Goal: Task Accomplishment & Management: Manage account settings

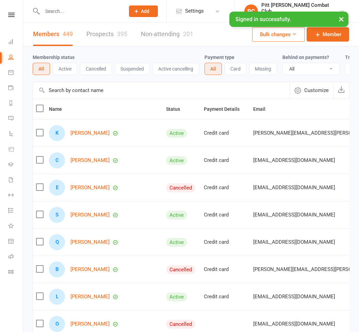
select select "100"
click at [60, 7] on input "text" at bounding box center [80, 11] width 80 height 10
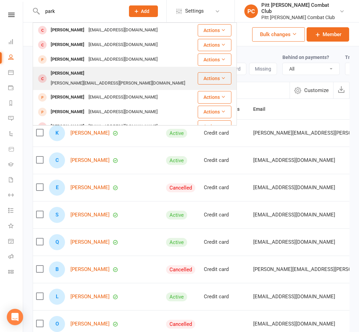
type input "park"
click at [69, 71] on div "[PERSON_NAME]" at bounding box center [68, 73] width 38 height 10
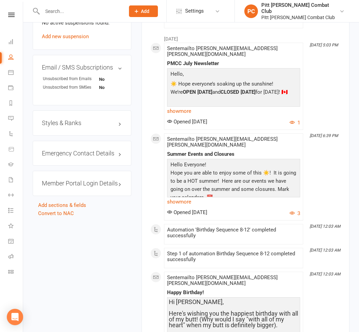
scroll to position [521, 0]
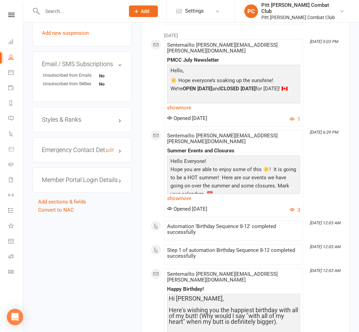
click at [62, 146] on h3 "Emergency Contact Details edit" at bounding box center [82, 149] width 80 height 7
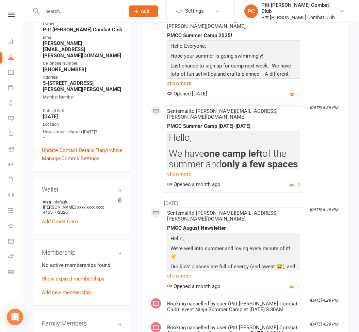
scroll to position [145, 0]
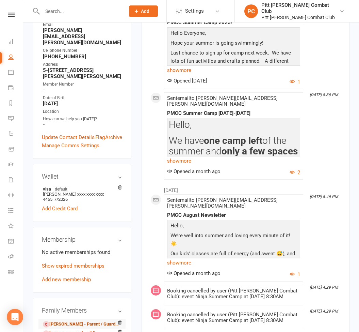
click at [54, 320] on link "[PERSON_NAME] - Parent / Guardian" at bounding box center [81, 323] width 76 height 7
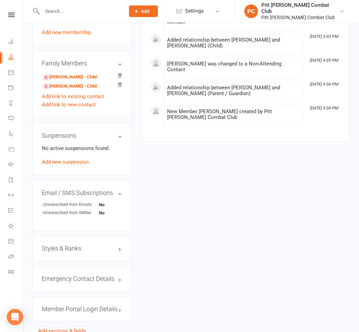
scroll to position [357, 0]
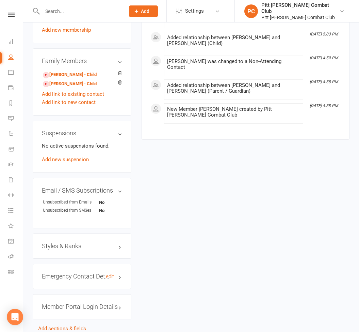
click at [58, 273] on h3 "Emergency Contact Details edit" at bounding box center [82, 276] width 80 height 7
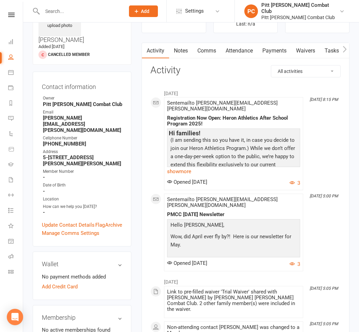
scroll to position [44, 0]
click at [14, 42] on link "Dashboard" at bounding box center [15, 42] width 15 height 15
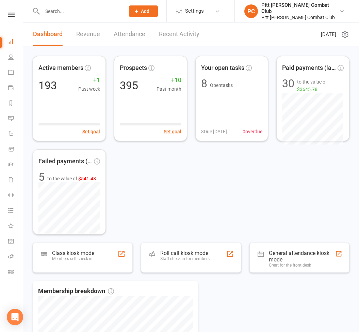
click at [12, 14] on icon at bounding box center [11, 15] width 6 height 4
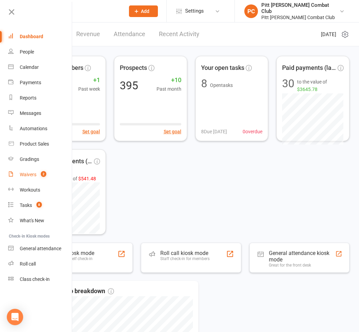
click at [31, 170] on link "Waivers 2" at bounding box center [40, 174] width 64 height 15
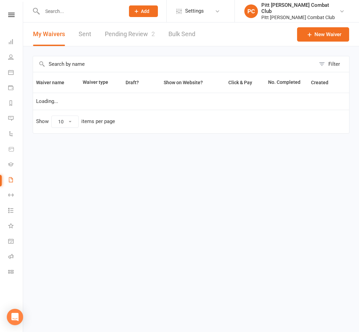
select select "50"
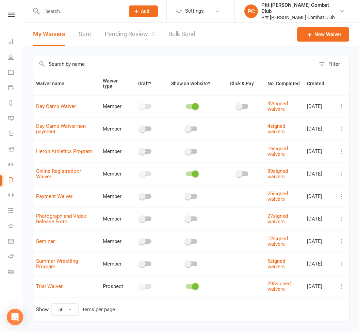
click at [143, 35] on link "Pending Review 2" at bounding box center [130, 33] width 50 height 23
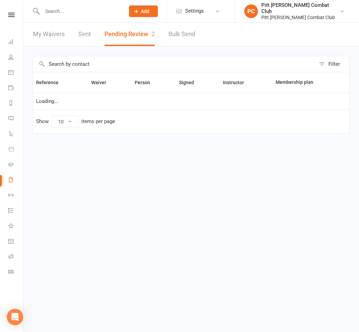
select select "25"
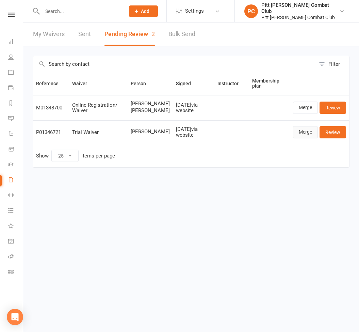
click at [303, 138] on link "Merge" at bounding box center [305, 132] width 25 height 12
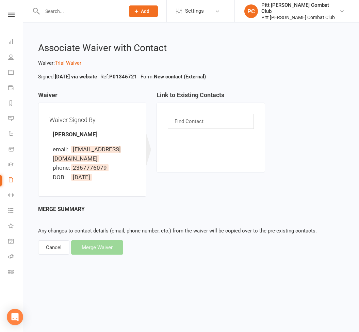
click at [182, 118] on input "text" at bounding box center [190, 121] width 32 height 9
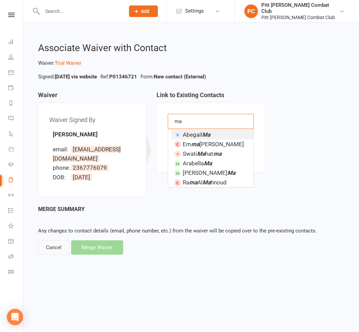
type input "ma"
click at [57, 250] on div "Cancel" at bounding box center [53, 247] width 31 height 14
select select "25"
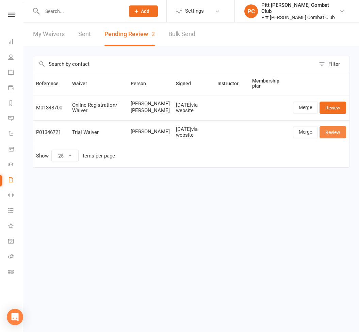
click at [333, 138] on link "Review" at bounding box center [333, 132] width 27 height 12
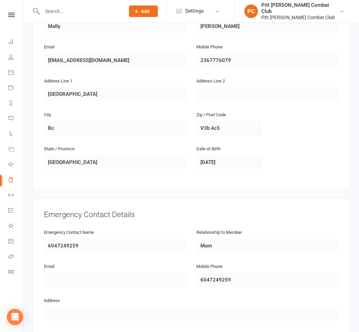
scroll to position [282, 0]
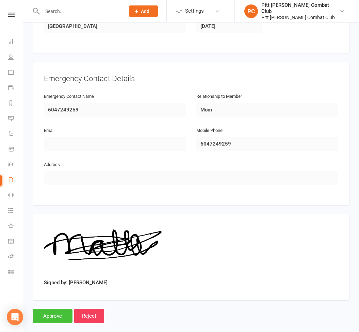
click at [57, 309] on input "Approve" at bounding box center [53, 316] width 40 height 14
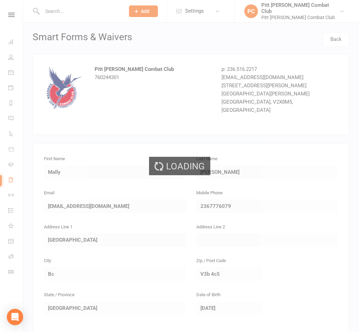
select select "25"
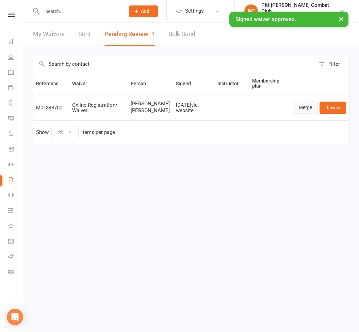
click at [298, 113] on link "Merge" at bounding box center [305, 107] width 25 height 12
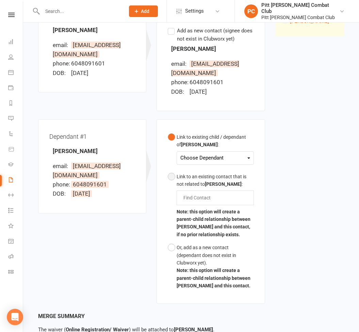
scroll to position [109, 0]
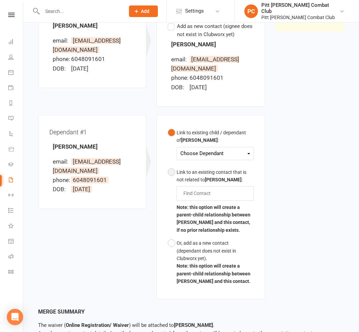
click at [203, 192] on input "text" at bounding box center [199, 193] width 32 height 8
click at [198, 151] on div "Choose Dependant" at bounding box center [214, 153] width 69 height 9
click at [200, 169] on link "[PERSON_NAME]" at bounding box center [214, 169] width 67 height 15
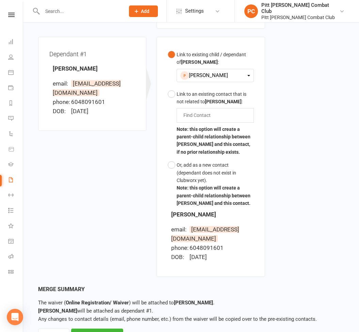
scroll to position [218, 0]
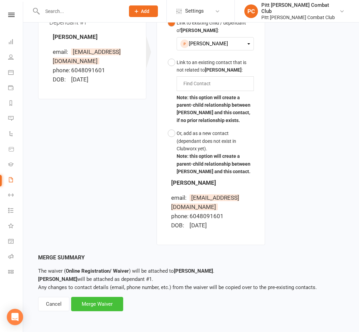
click at [83, 302] on div "Merge Waiver" at bounding box center [97, 304] width 52 height 14
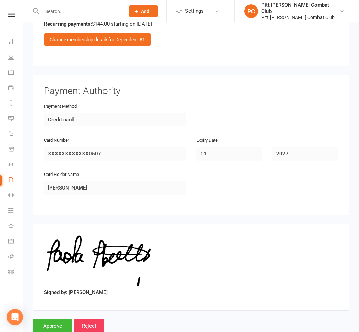
scroll to position [868, 0]
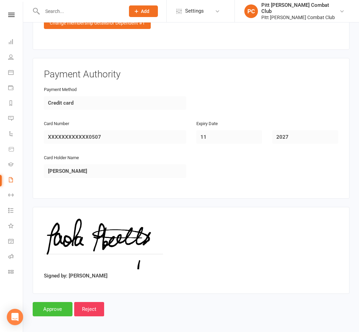
click at [49, 305] on input "Approve" at bounding box center [53, 309] width 40 height 14
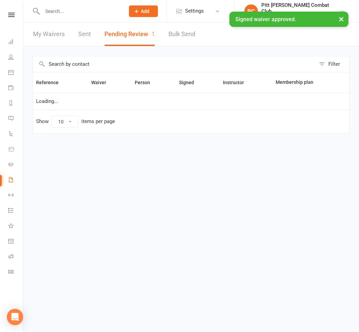
select select "25"
click at [6, 41] on li "Dashboard" at bounding box center [11, 42] width 23 height 15
click at [13, 42] on icon at bounding box center [10, 41] width 5 height 5
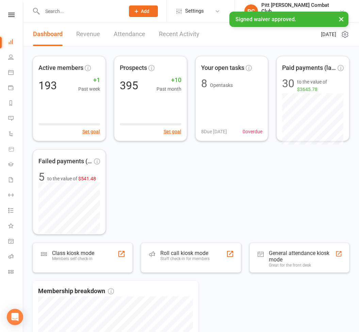
click at [168, 32] on link "Recent Activity" at bounding box center [179, 33] width 41 height 23
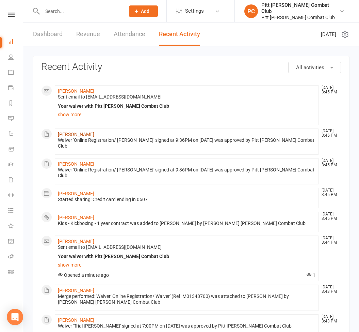
click at [90, 133] on link "[PERSON_NAME]" at bounding box center [76, 133] width 36 height 5
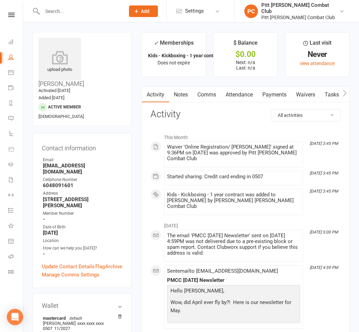
click at [271, 92] on link "Payments" at bounding box center [275, 95] width 34 height 16
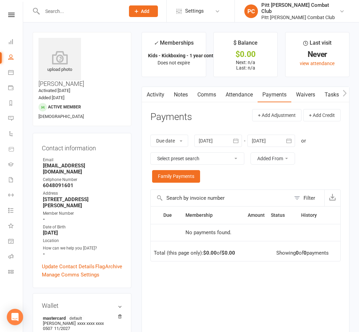
click at [277, 142] on div at bounding box center [272, 141] width 48 height 12
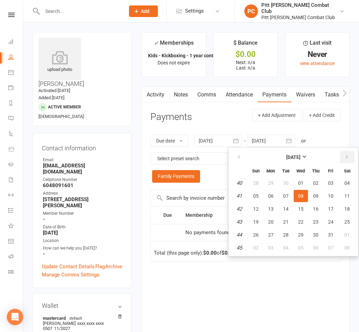
click at [348, 154] on icon "button" at bounding box center [347, 156] width 5 height 5
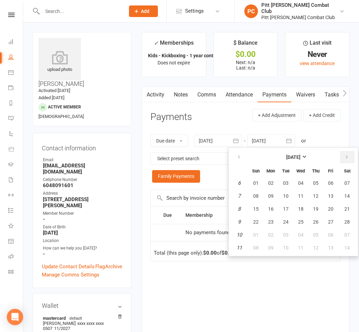
click at [348, 154] on icon "button" at bounding box center [347, 156] width 5 height 5
click at [330, 234] on span "31" at bounding box center [330, 234] width 5 height 5
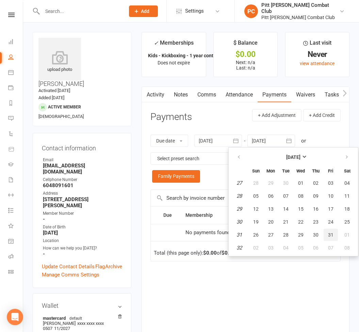
type input "[DATE]"
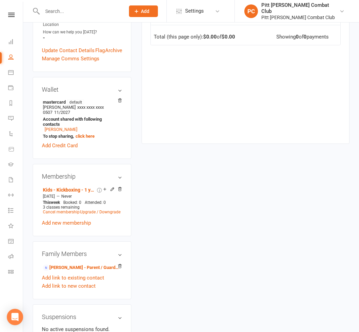
scroll to position [221, 0]
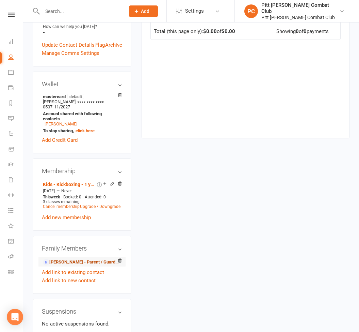
click at [65, 258] on link "[PERSON_NAME] - Parent / Guardian" at bounding box center [81, 261] width 76 height 7
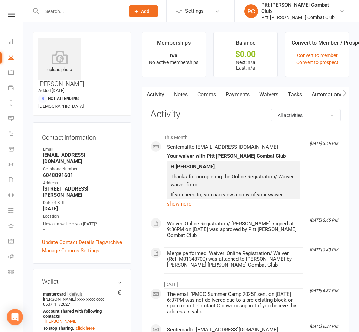
click at [241, 92] on link "Payments" at bounding box center [238, 95] width 34 height 16
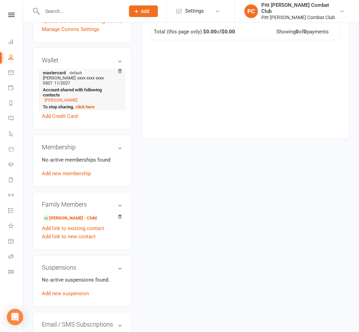
scroll to position [221, 0]
click at [66, 215] on link "[PERSON_NAME] - Child" at bounding box center [70, 218] width 54 height 7
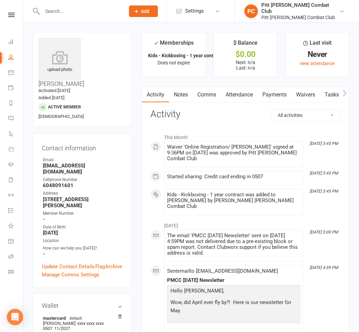
click at [266, 92] on link "Payments" at bounding box center [275, 95] width 34 height 16
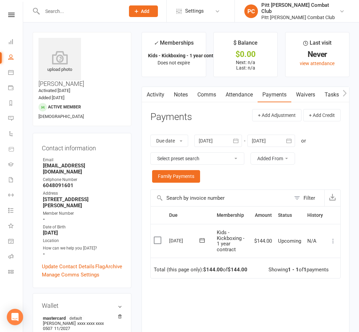
click at [271, 143] on div at bounding box center [272, 141] width 48 height 12
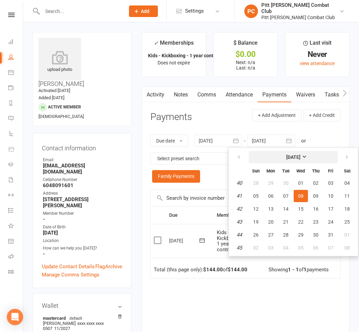
click at [301, 156] on strong "[DATE]" at bounding box center [293, 156] width 14 height 5
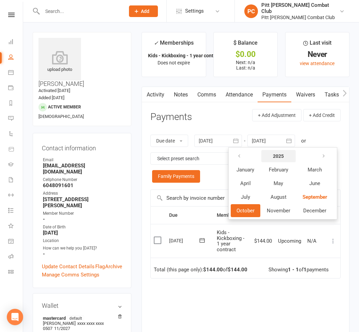
click at [283, 152] on button "2025" at bounding box center [279, 156] width 34 height 12
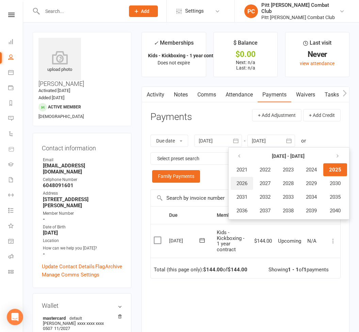
click at [241, 182] on span "2026" at bounding box center [242, 183] width 11 height 6
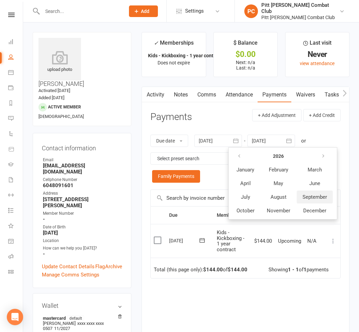
click at [314, 196] on span "September" at bounding box center [315, 197] width 25 height 6
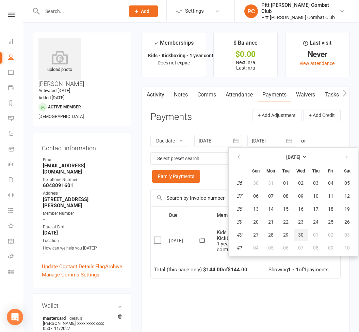
click at [306, 236] on button "30" at bounding box center [301, 235] width 14 height 12
type input "[DATE]"
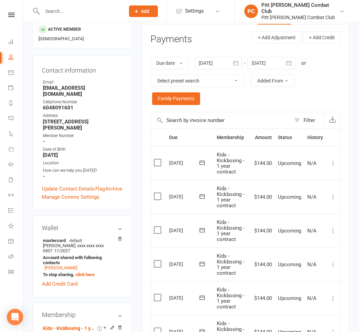
scroll to position [77, 0]
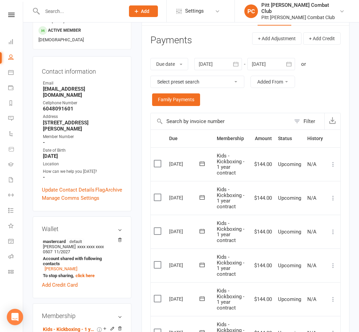
click at [334, 198] on icon at bounding box center [333, 197] width 7 height 7
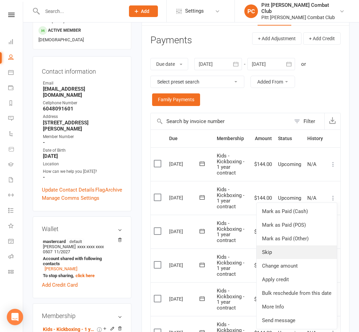
click at [281, 246] on link "Skip" at bounding box center [297, 252] width 80 height 14
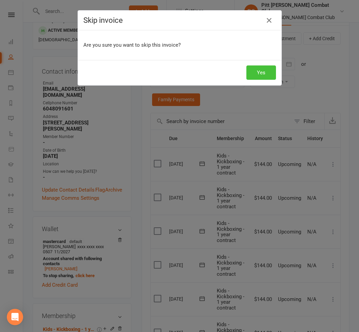
click at [261, 73] on button "Yes" at bounding box center [262, 72] width 30 height 14
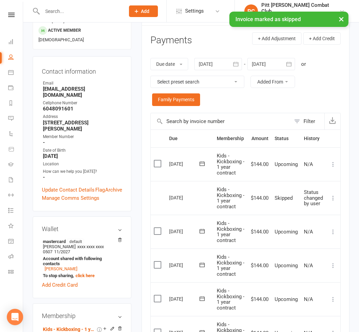
click at [10, 54] on link "People" at bounding box center [15, 57] width 15 height 15
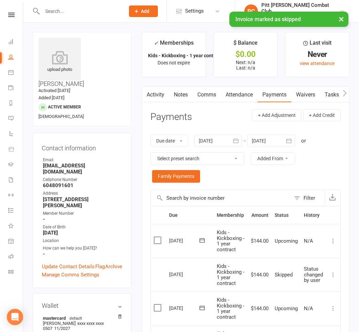
select select "100"
